Goal: Entertainment & Leisure: Consume media (video, audio)

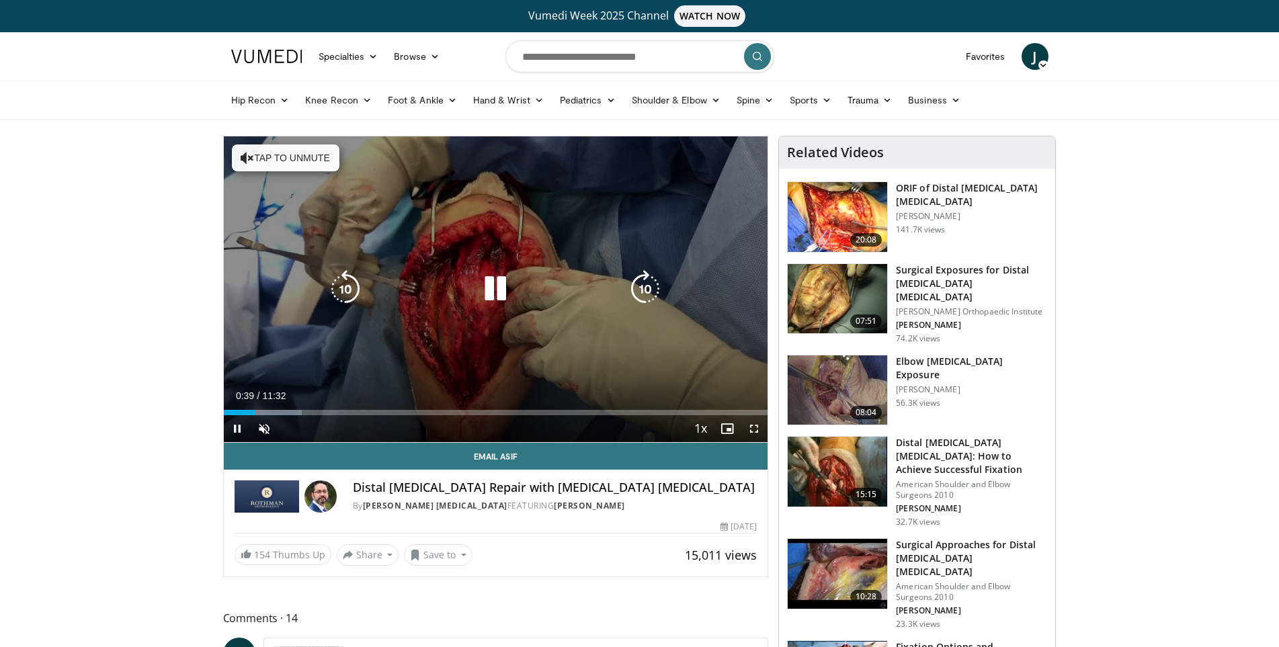
click at [493, 288] on icon "Video Player" at bounding box center [495, 289] width 38 height 38
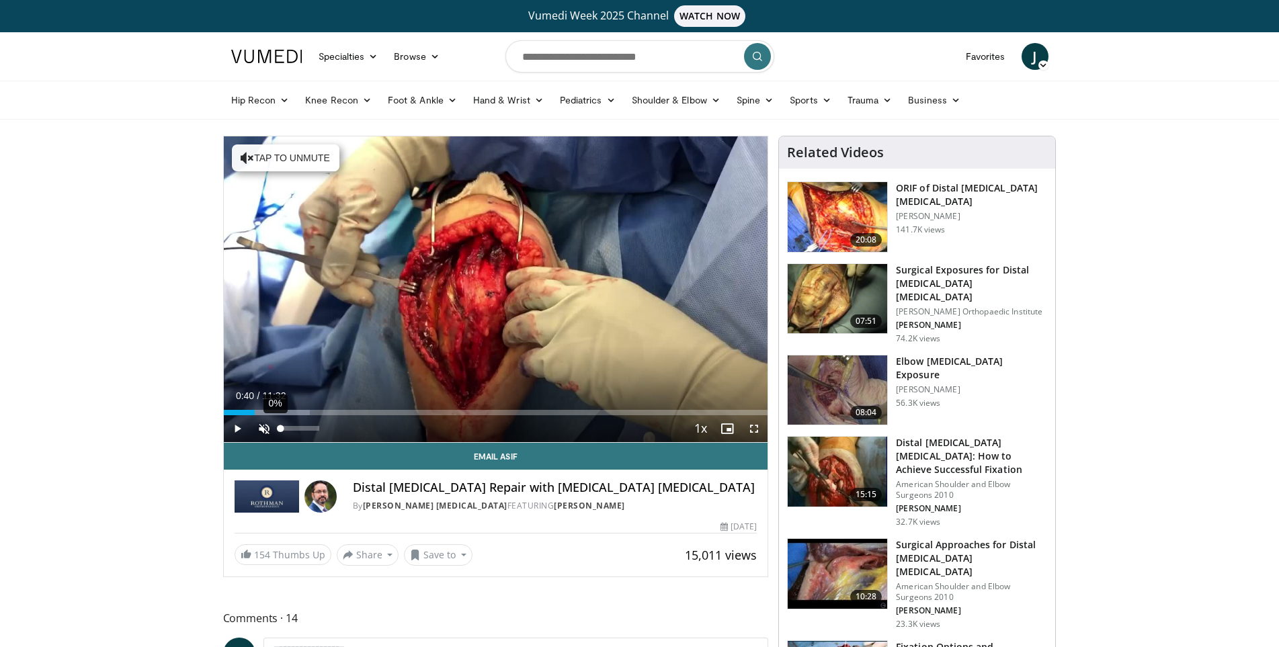
click at [281, 429] on div "Volume Level" at bounding box center [281, 428] width 0 height 5
drag, startPoint x: 286, startPoint y: 429, endPoint x: 292, endPoint y: 431, distance: 6.9
click at [292, 431] on div "30%" at bounding box center [300, 428] width 38 height 5
click at [240, 429] on span "Video Player" at bounding box center [237, 428] width 27 height 27
click at [233, 431] on span "Video Player" at bounding box center [237, 428] width 27 height 27
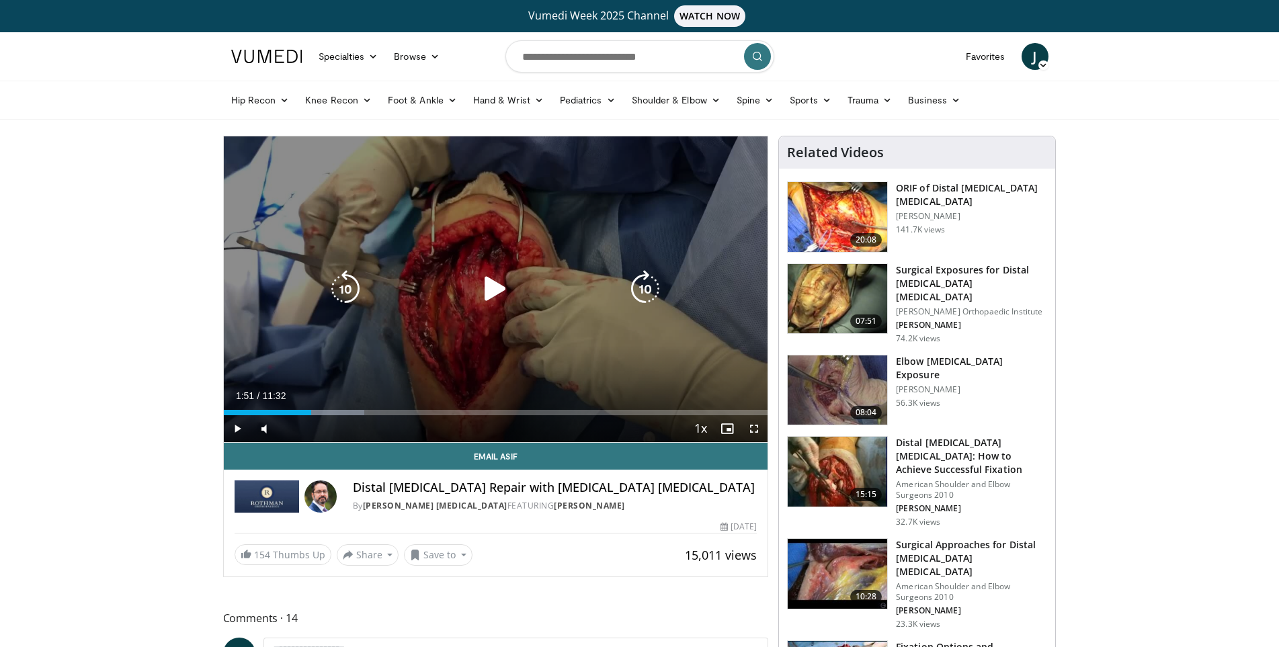
click at [483, 295] on icon "Video Player" at bounding box center [495, 289] width 38 height 38
click at [489, 290] on icon "Video Player" at bounding box center [495, 289] width 38 height 38
click at [483, 296] on icon "Video Player" at bounding box center [495, 289] width 38 height 38
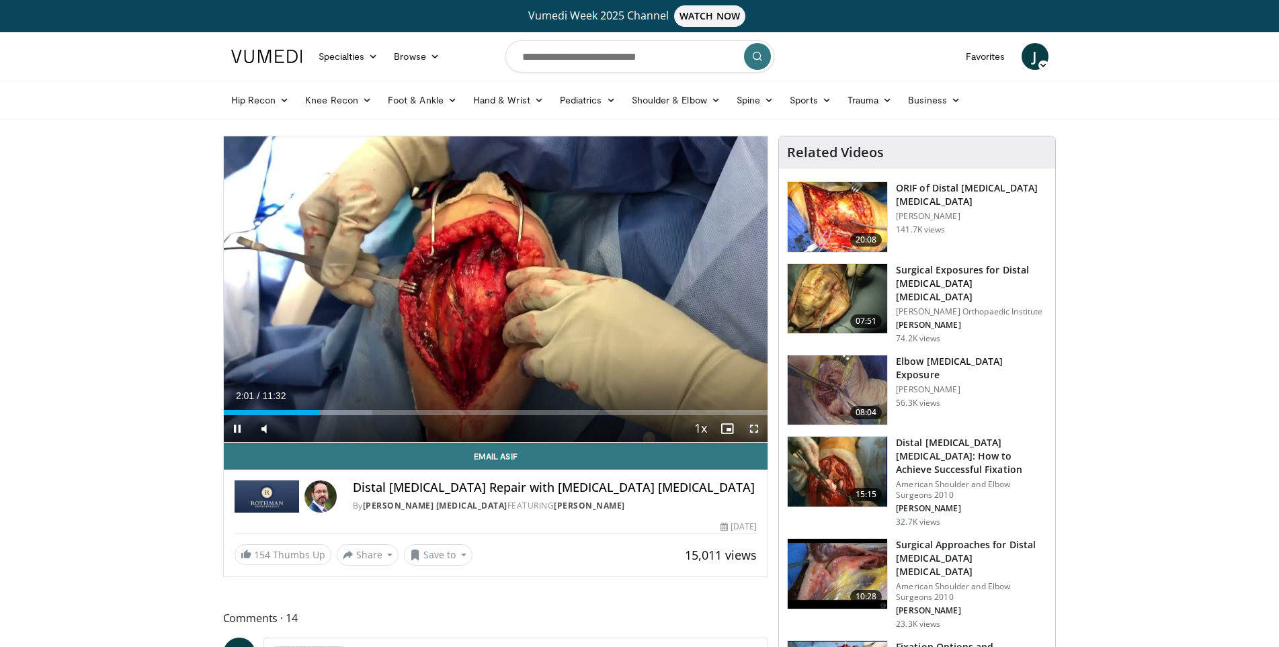
click at [749, 430] on span "Video Player" at bounding box center [754, 428] width 27 height 27
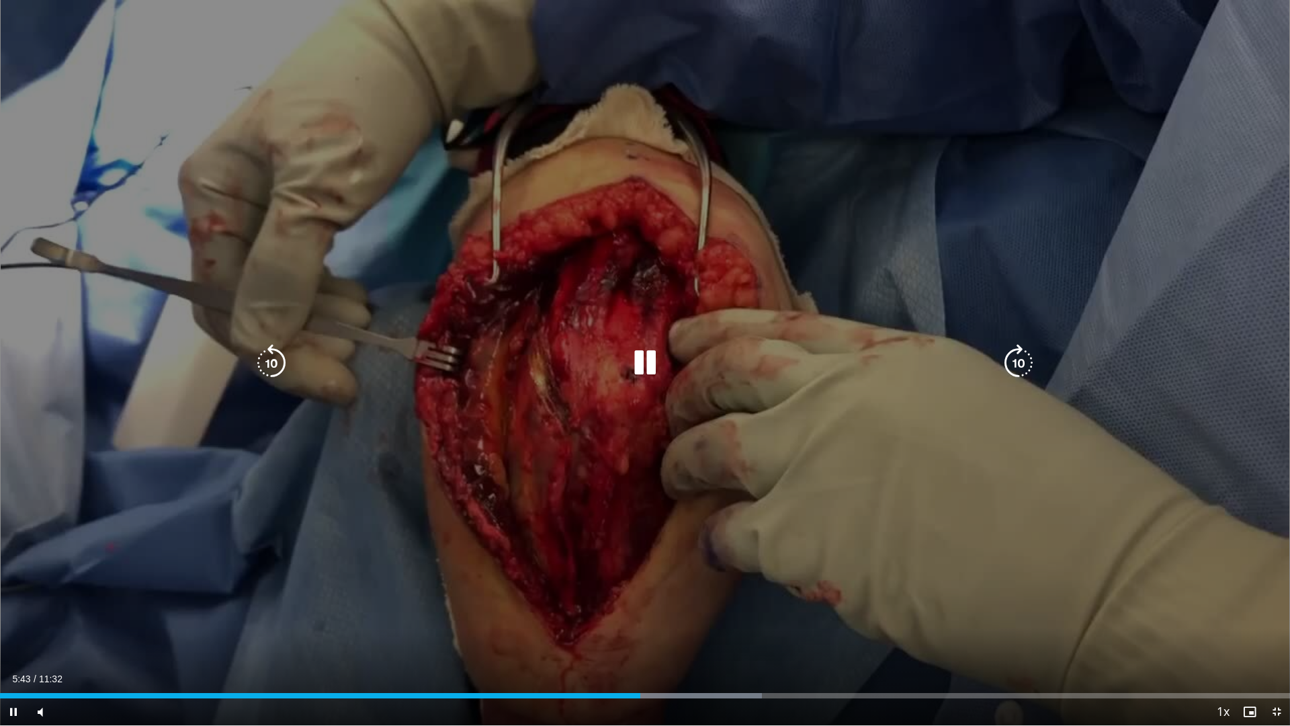
click at [648, 374] on icon "Video Player" at bounding box center [645, 363] width 38 height 38
